Goal: Information Seeking & Learning: Learn about a topic

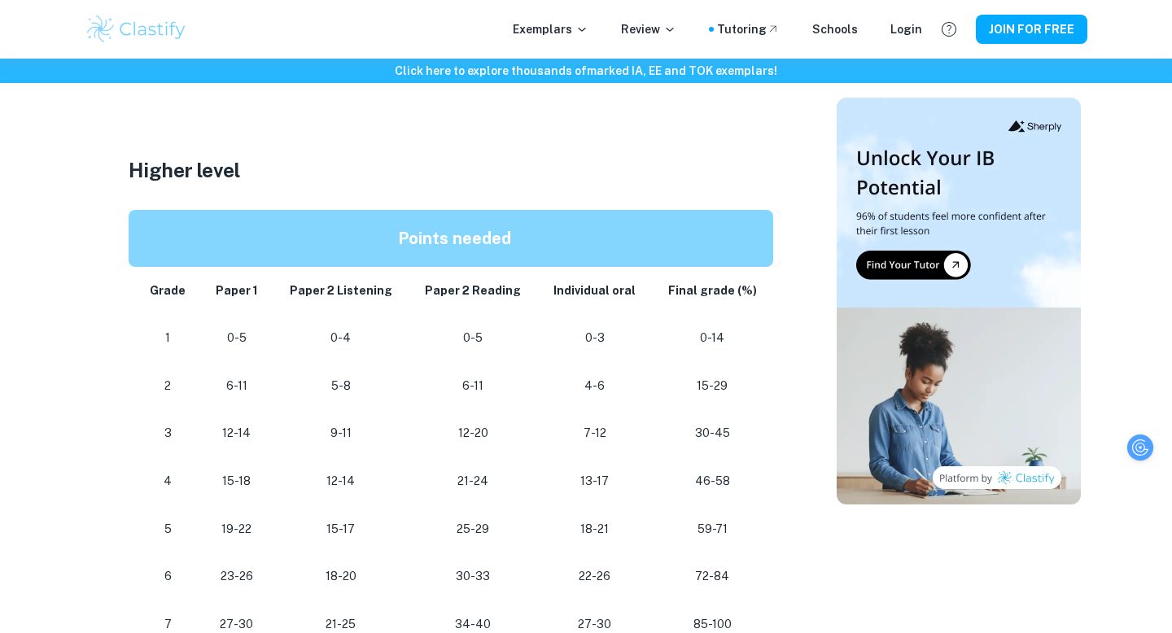
scroll to position [1432, 0]
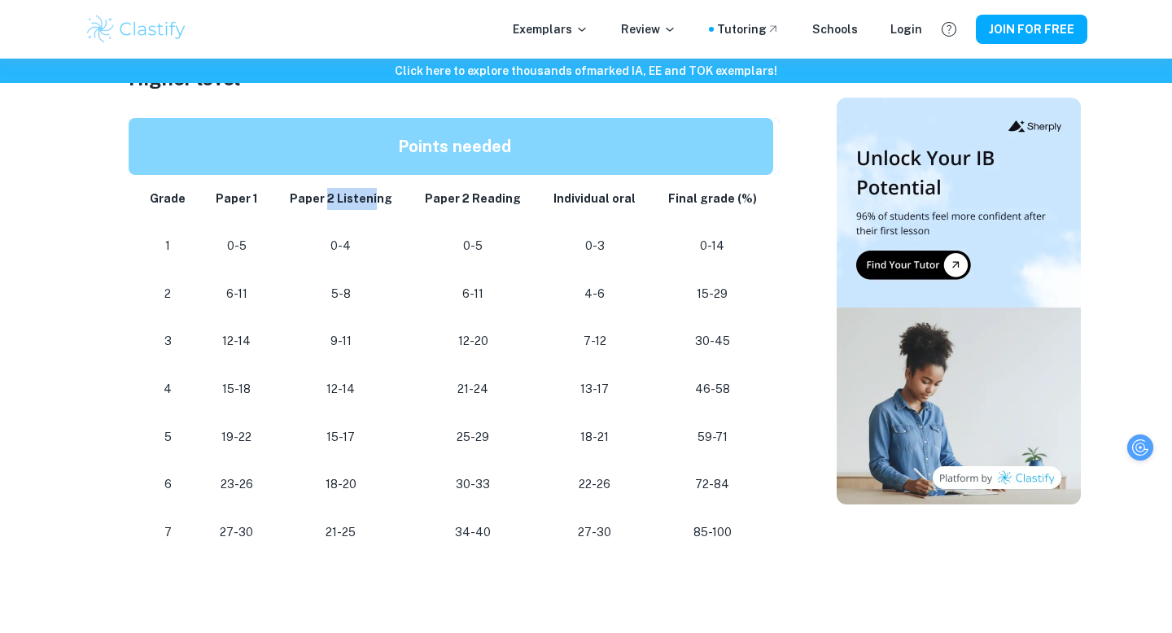
drag, startPoint x: 329, startPoint y: 199, endPoint x: 378, endPoint y: 199, distance: 48.8
click at [378, 199] on strong "Paper 2 Listening" at bounding box center [341, 198] width 103 height 13
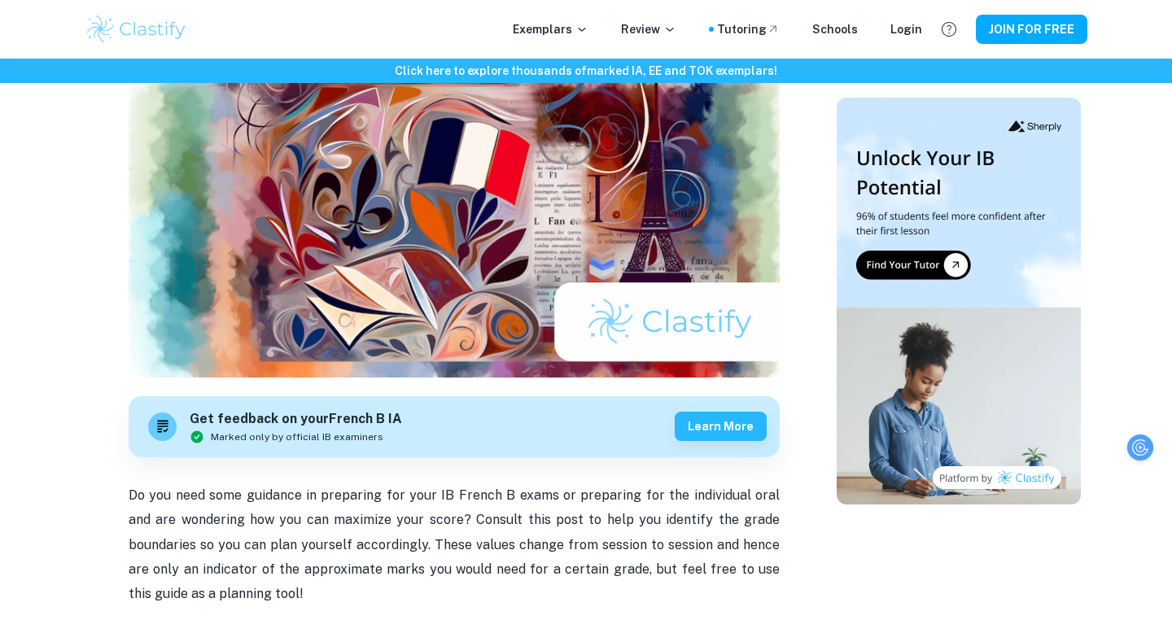
scroll to position [0, 0]
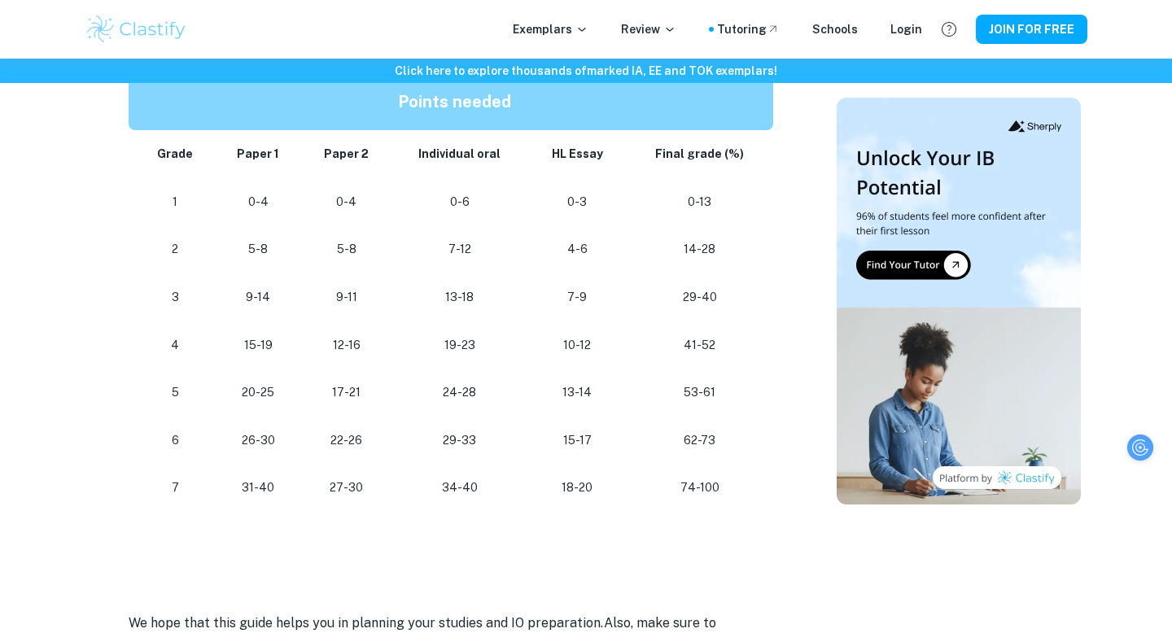
scroll to position [1602, 0]
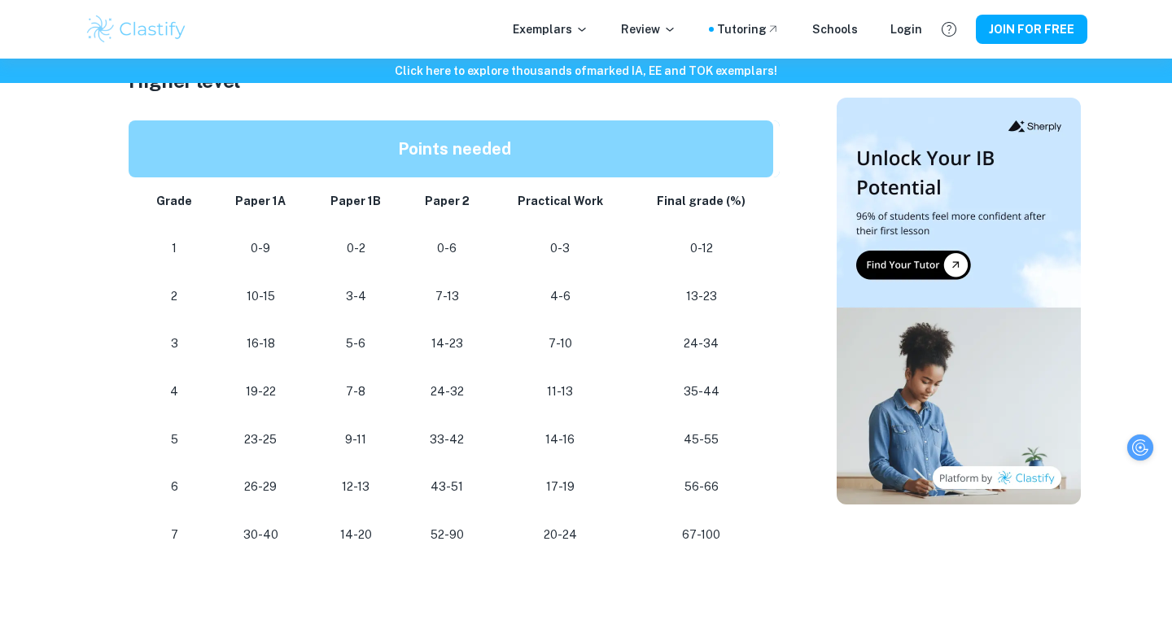
scroll to position [1505, 0]
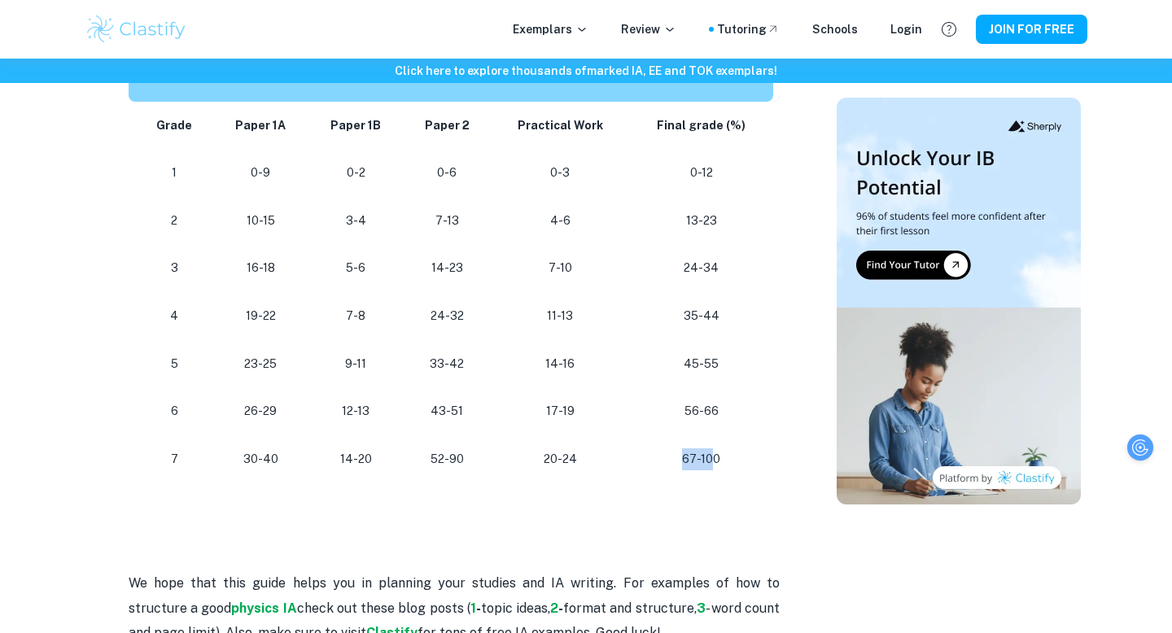
drag, startPoint x: 684, startPoint y: 463, endPoint x: 711, endPoint y: 463, distance: 26.0
click at [711, 463] on p "67-100" at bounding box center [701, 459] width 118 height 22
drag, startPoint x: 248, startPoint y: 126, endPoint x: 285, endPoint y: 129, distance: 36.8
click at [285, 129] on strong "Paper 1A" at bounding box center [260, 125] width 50 height 13
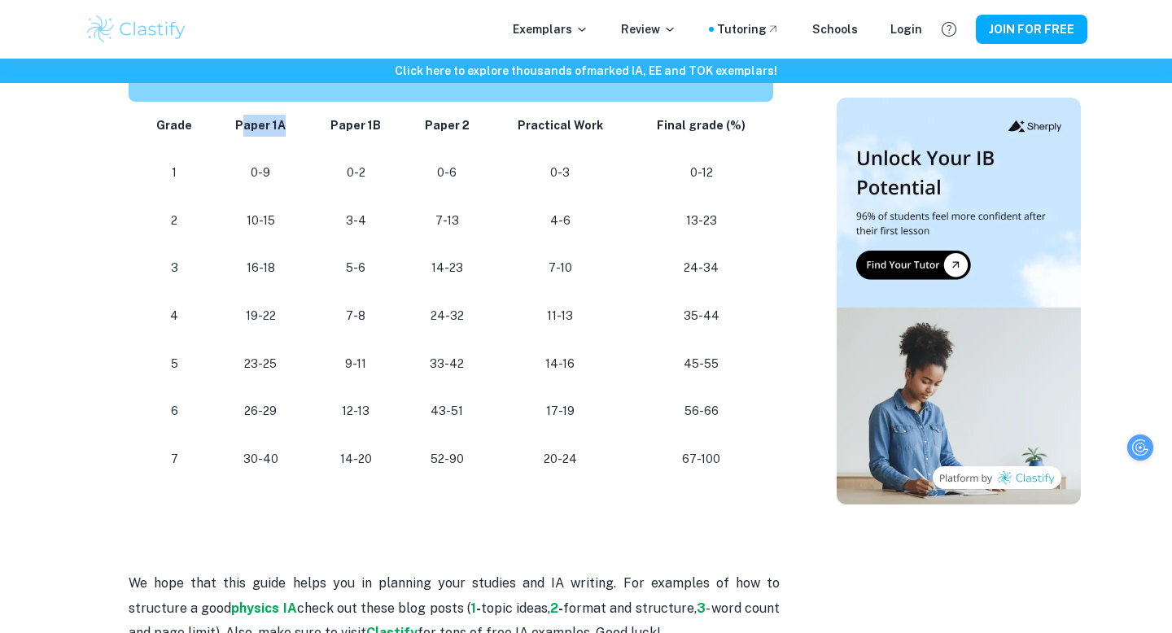
click at [285, 129] on strong "Paper 1A" at bounding box center [260, 125] width 50 height 13
drag, startPoint x: 247, startPoint y: 457, endPoint x: 283, endPoint y: 462, distance: 36.9
click at [283, 462] on p "30-40" at bounding box center [260, 459] width 69 height 22
drag, startPoint x: 265, startPoint y: 459, endPoint x: 281, endPoint y: 463, distance: 16.0
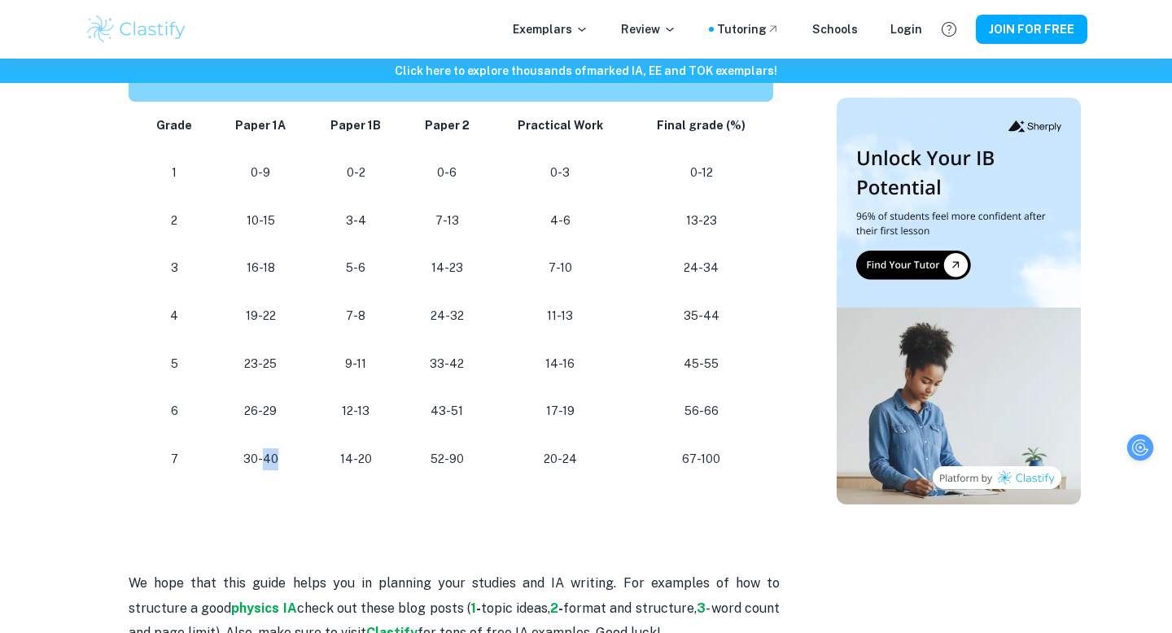
click at [281, 463] on p "30-40" at bounding box center [260, 459] width 69 height 22
click at [260, 458] on p "30-40" at bounding box center [260, 459] width 69 height 22
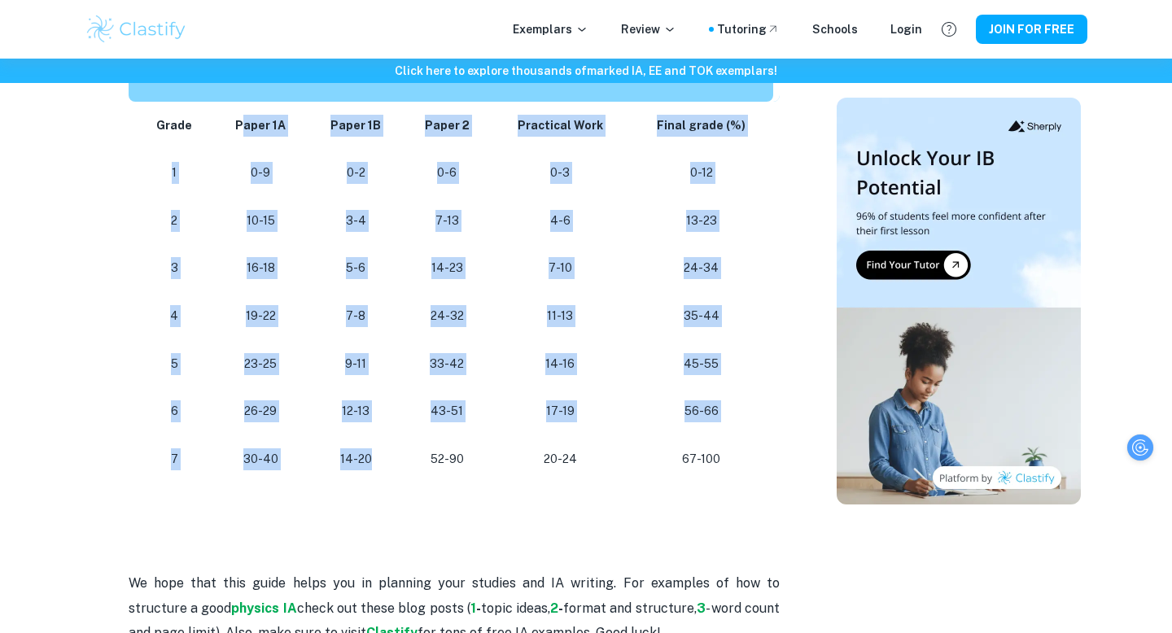
drag, startPoint x: 245, startPoint y: 125, endPoint x: 332, endPoint y: 479, distance: 365.4
click at [332, 479] on tbody "Grade Paper 1A Paper 1B Paper 2 Practical Work Final grade (%) 1 0-9 0-2 0-6 0-…" at bounding box center [454, 293] width 651 height 382
click at [332, 479] on td "14-20" at bounding box center [355, 459] width 95 height 48
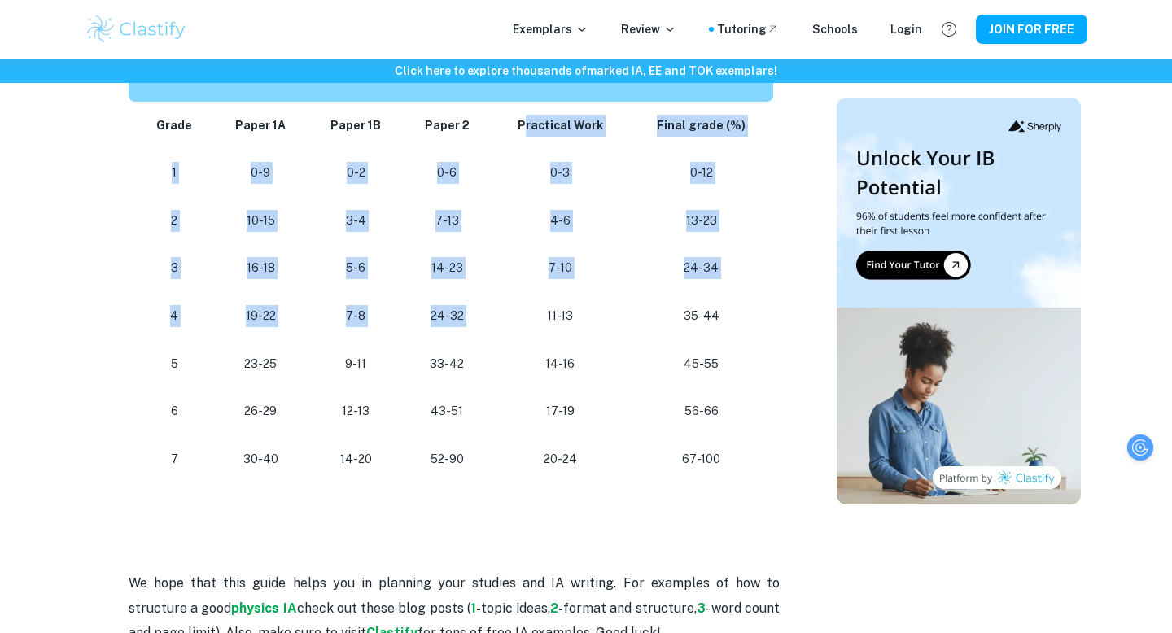
drag, startPoint x: 530, startPoint y: 123, endPoint x: 607, endPoint y: 291, distance: 184.6
click at [607, 291] on tbody "Grade Paper 1A Paper 1B Paper 2 Practical Work Final grade (%) 1 0-9 0-2 0-6 0-…" at bounding box center [454, 293] width 651 height 382
click at [607, 291] on td "7-10" at bounding box center [560, 268] width 138 height 48
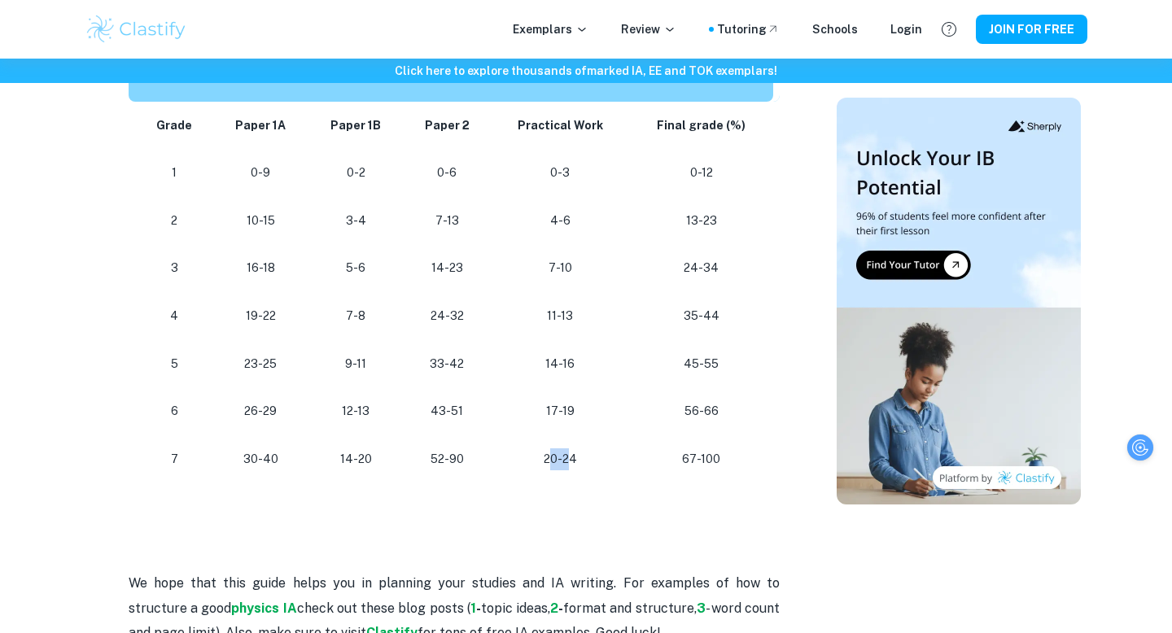
drag, startPoint x: 552, startPoint y: 458, endPoint x: 578, endPoint y: 458, distance: 26.0
click at [578, 458] on p "20-24" at bounding box center [560, 459] width 112 height 22
drag, startPoint x: 544, startPoint y: 453, endPoint x: 588, endPoint y: 456, distance: 44.9
click at [588, 456] on p "20-24" at bounding box center [560, 459] width 112 height 22
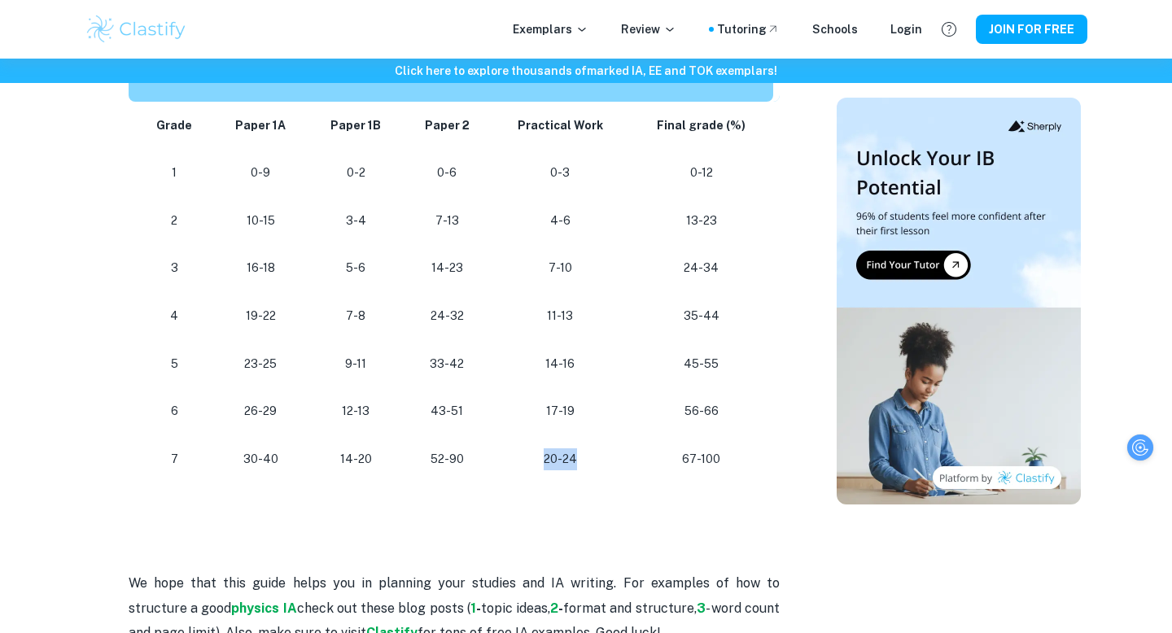
click at [588, 456] on p "20-24" at bounding box center [560, 459] width 112 height 22
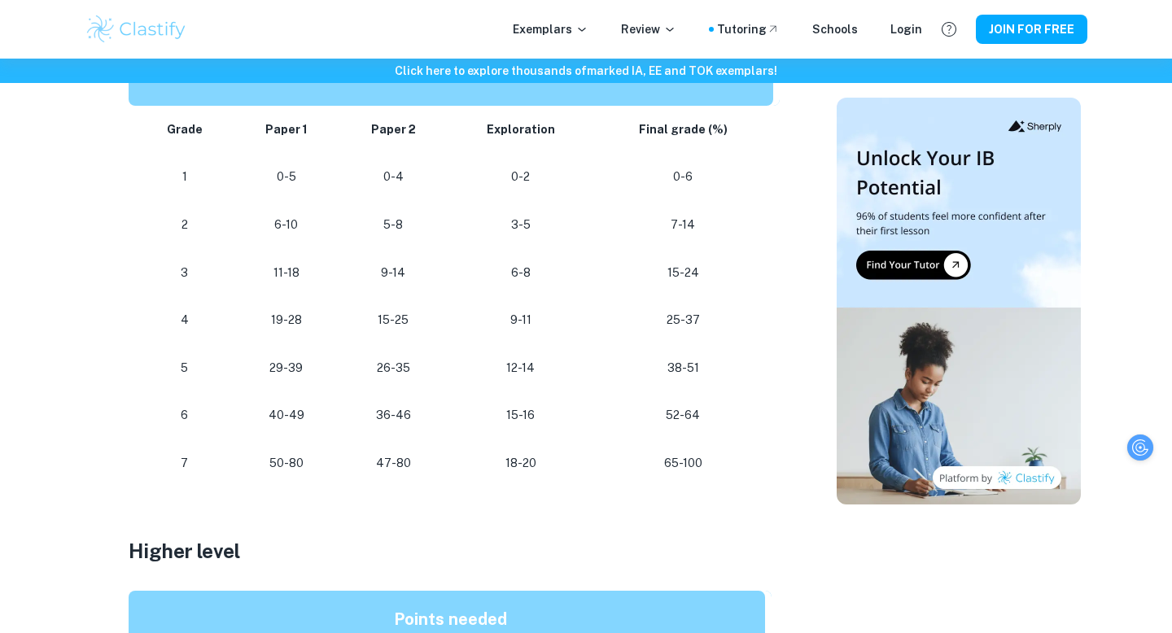
scroll to position [928, 0]
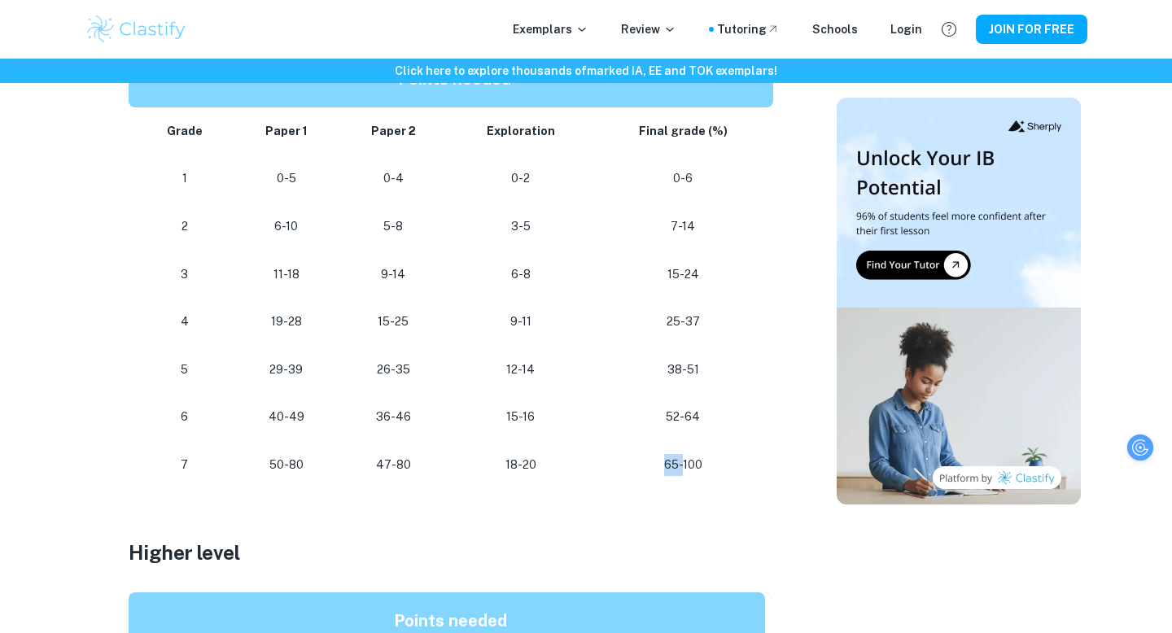
drag, startPoint x: 668, startPoint y: 461, endPoint x: 683, endPoint y: 461, distance: 14.6
click at [683, 461] on p "65-100" at bounding box center [683, 465] width 154 height 22
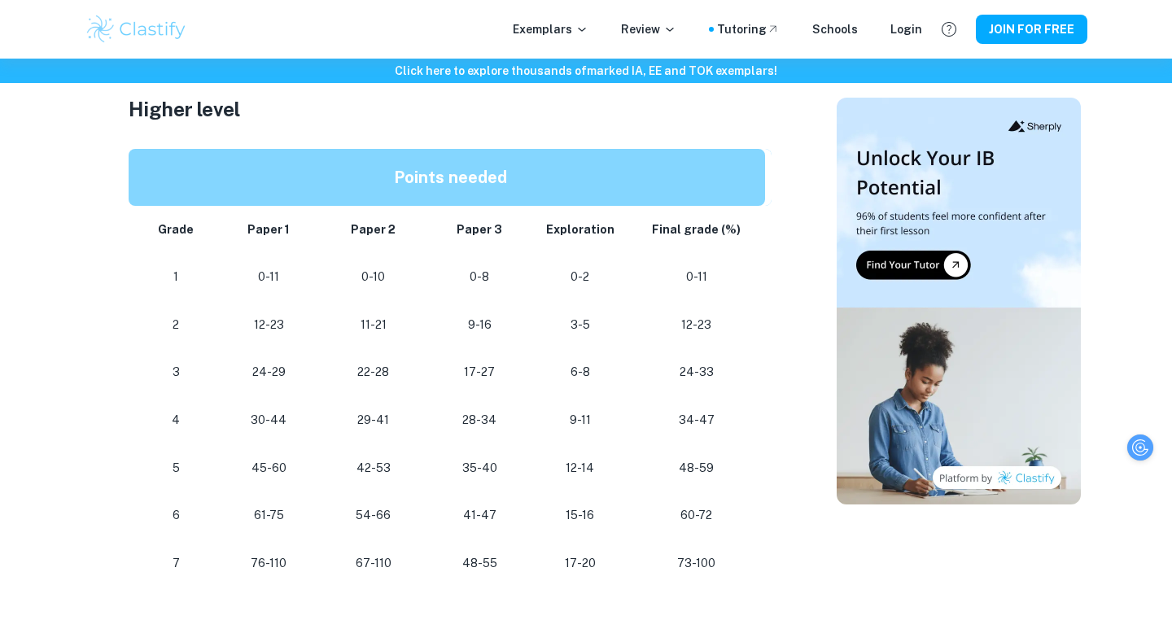
scroll to position [1371, 0]
click at [684, 565] on p "73-100" at bounding box center [697, 564] width 112 height 22
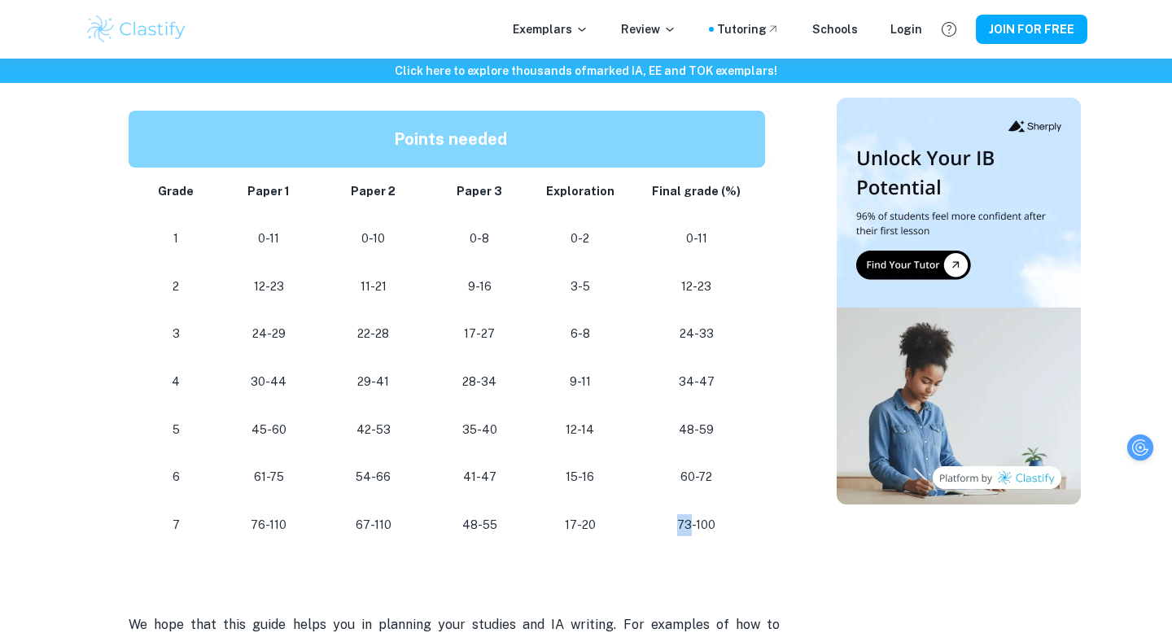
scroll to position [1414, 0]
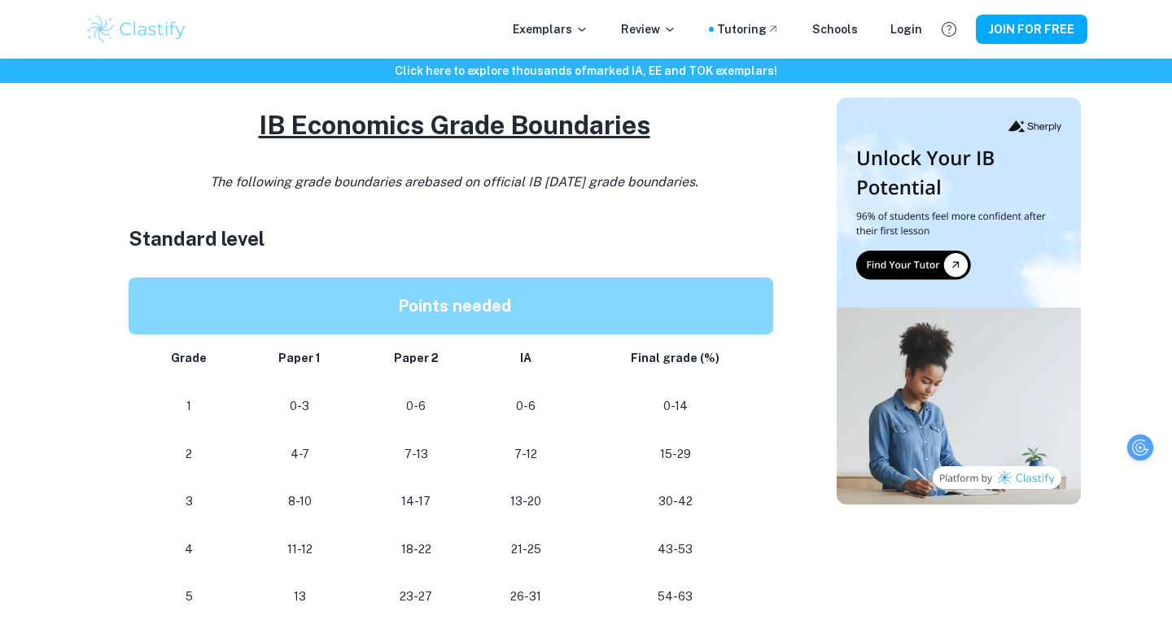
scroll to position [860, 0]
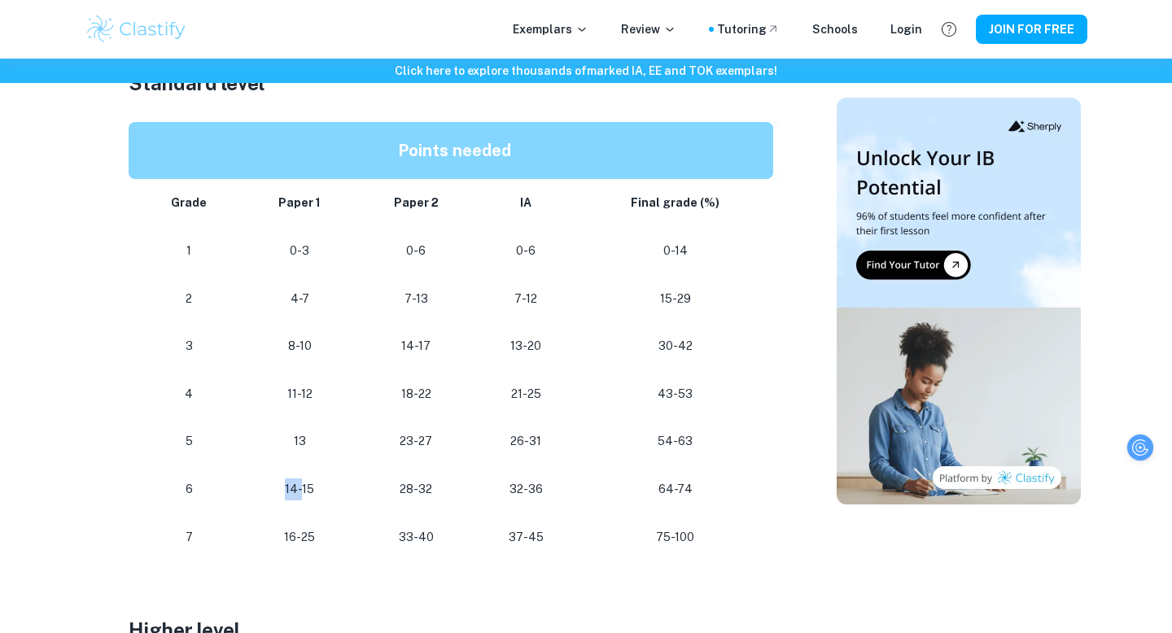
drag, startPoint x: 287, startPoint y: 490, endPoint x: 317, endPoint y: 495, distance: 29.7
click at [317, 495] on p "14-15" at bounding box center [300, 490] width 88 height 22
drag, startPoint x: 286, startPoint y: 488, endPoint x: 308, endPoint y: 489, distance: 22.0
click at [308, 489] on p "14-15" at bounding box center [300, 490] width 88 height 22
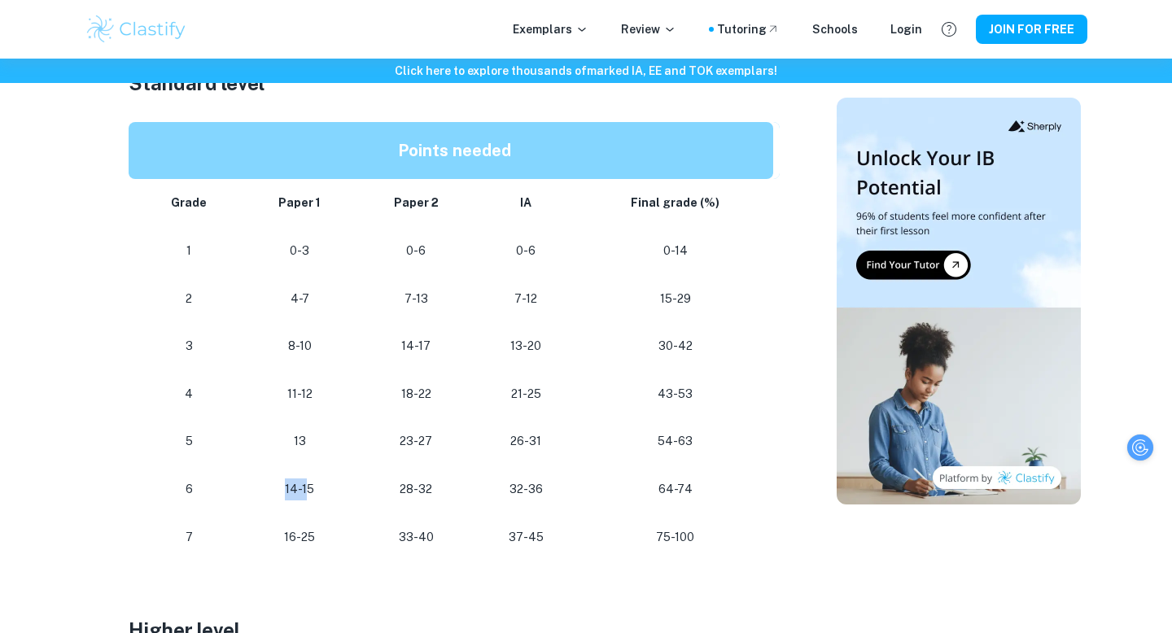
click at [308, 489] on p "14-15" at bounding box center [300, 490] width 88 height 22
drag, startPoint x: 301, startPoint y: 544, endPoint x: 314, endPoint y: 544, distance: 13.0
click at [314, 544] on p "16-25" at bounding box center [300, 538] width 88 height 22
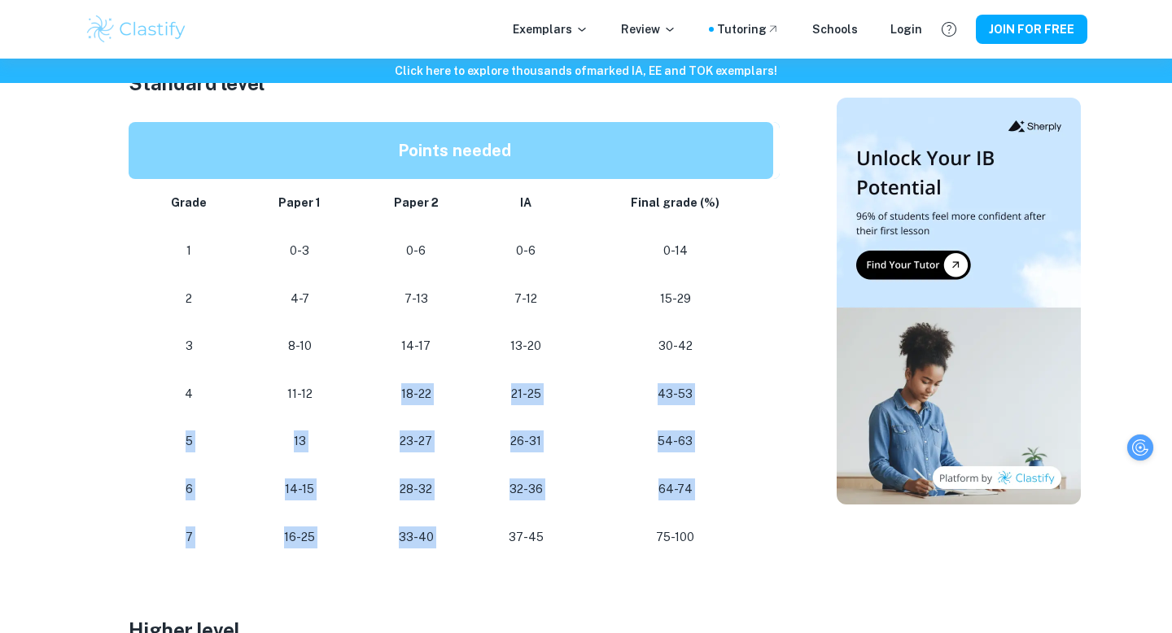
drag, startPoint x: 353, startPoint y: 416, endPoint x: 476, endPoint y: 543, distance: 176.7
click at [476, 543] on tbody "Grade Paper 1 Paper 2 IA Final grade (%) 1 0-3 0-6 0-6 0-14 2 4-7 7-13 7-12 15-…" at bounding box center [454, 370] width 651 height 382
